Goal: Find specific page/section: Find specific page/section

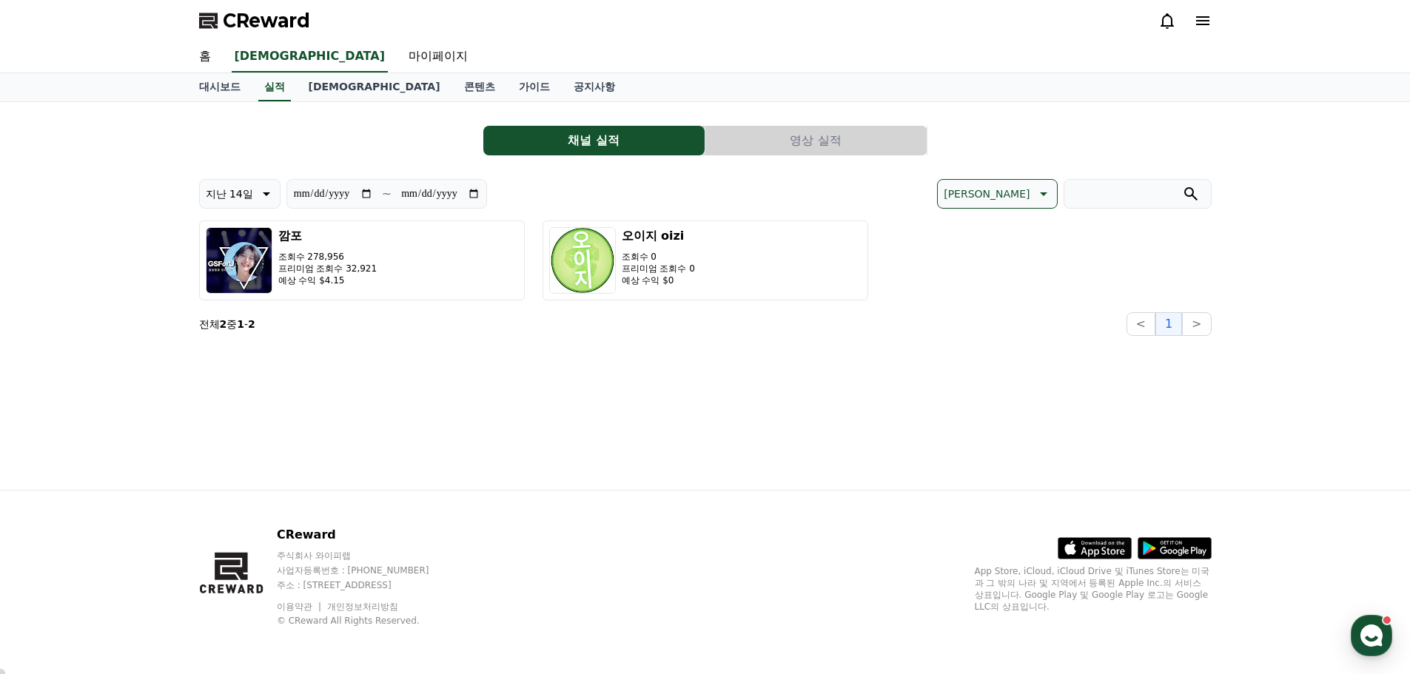
click at [945, 345] on div "**********" at bounding box center [705, 296] width 1036 height 388
click at [785, 400] on div "**********" at bounding box center [705, 296] width 1036 height 388
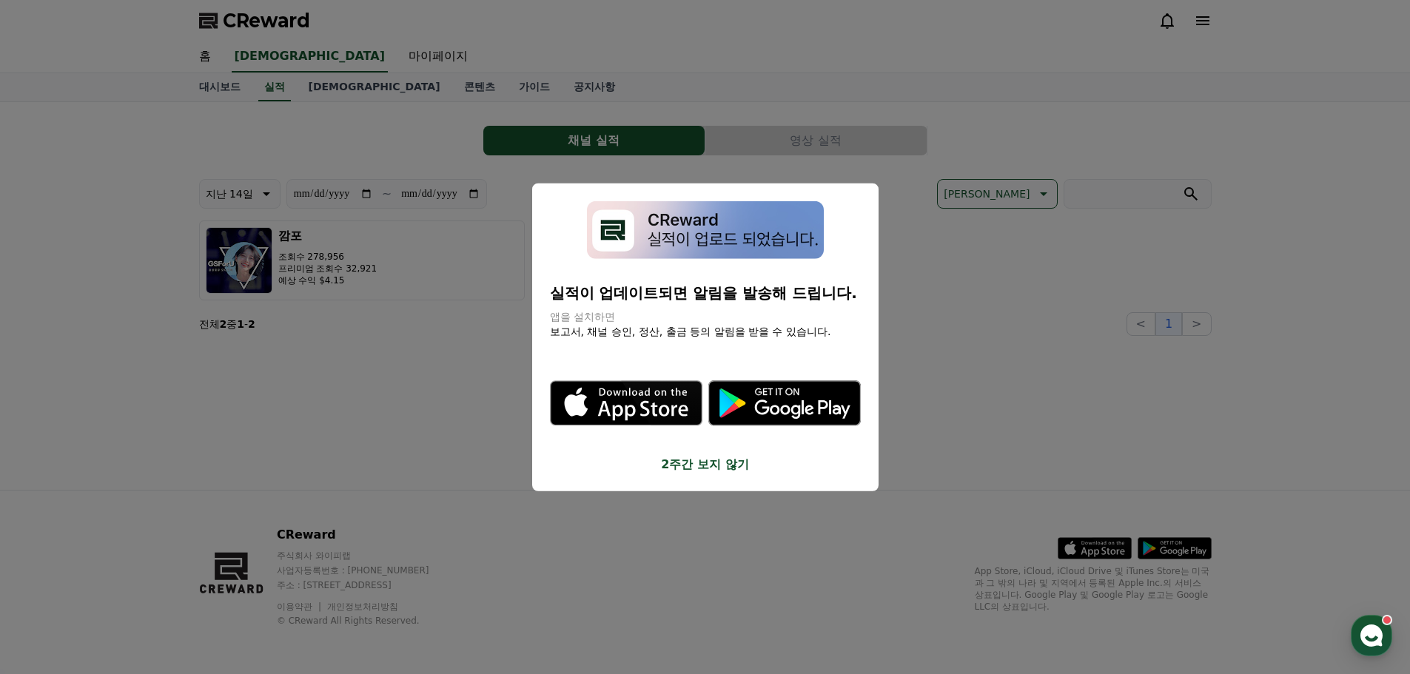
click at [1081, 296] on button "close modal" at bounding box center [705, 337] width 1410 height 674
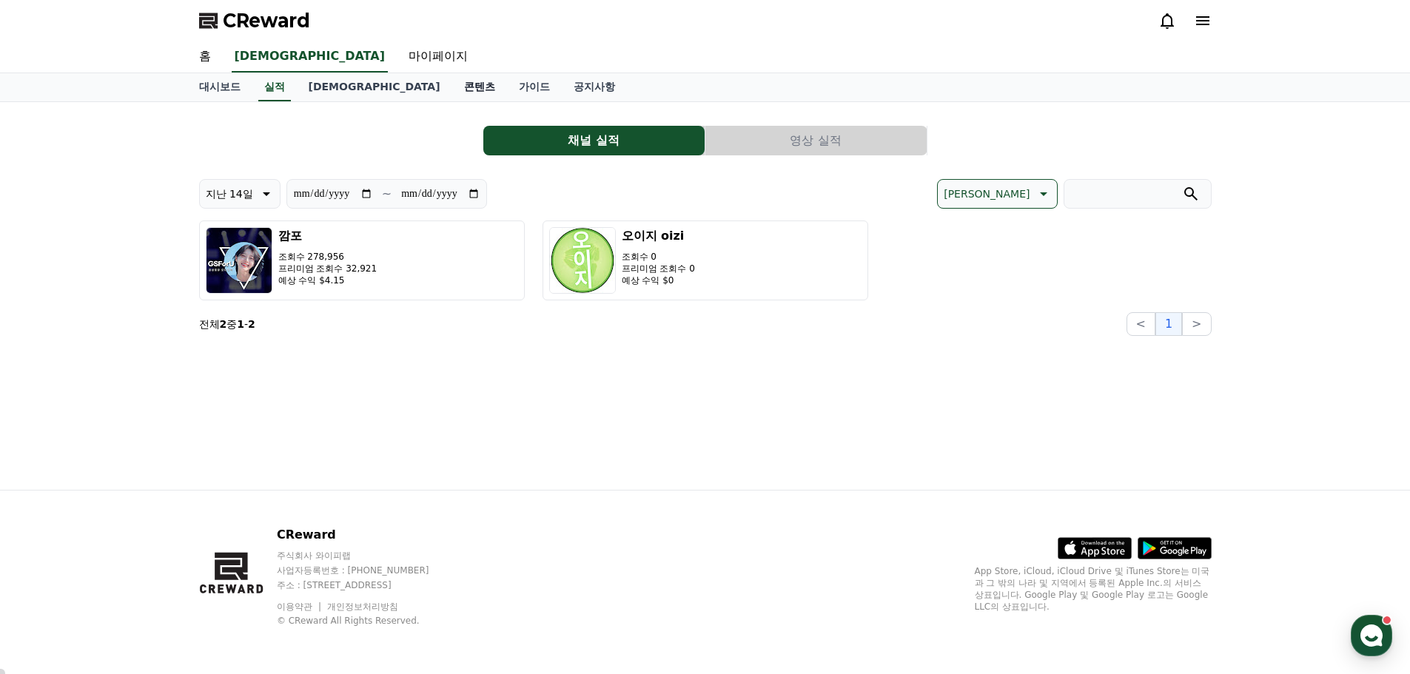
click at [452, 90] on link "콘텐츠" at bounding box center [479, 87] width 55 height 28
